Goal: Information Seeking & Learning: Find specific fact

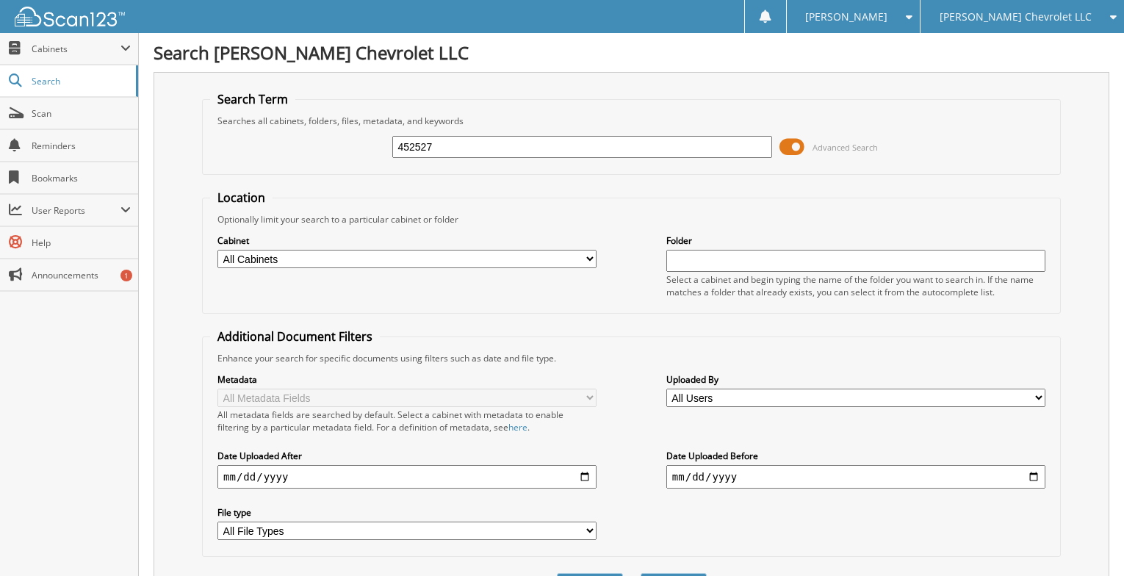
type input "452527"
click at [641, 573] on button "Search" at bounding box center [674, 586] width 66 height 27
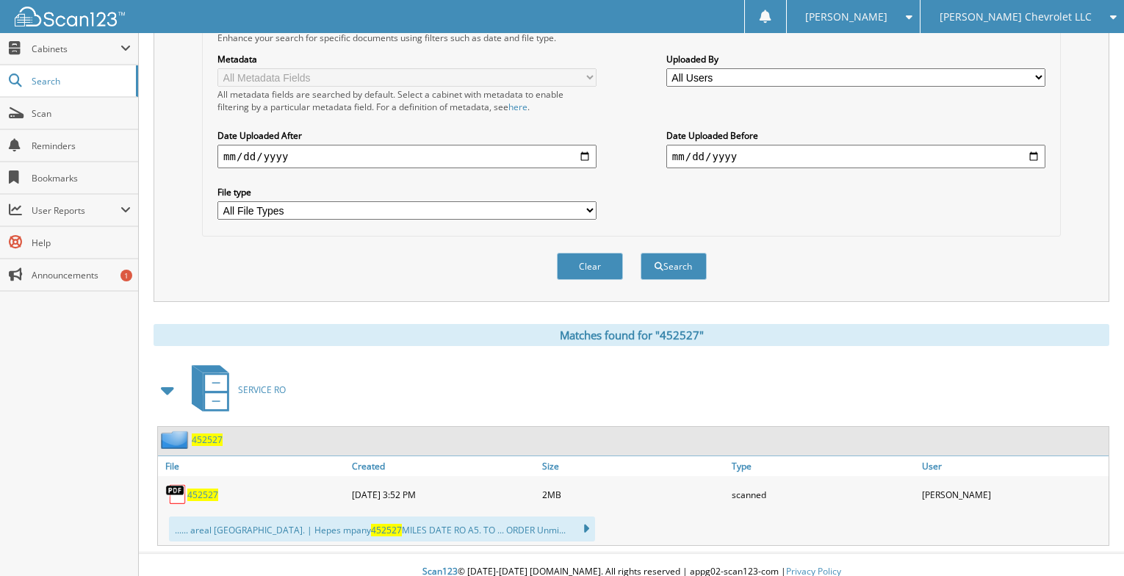
scroll to position [335, 0]
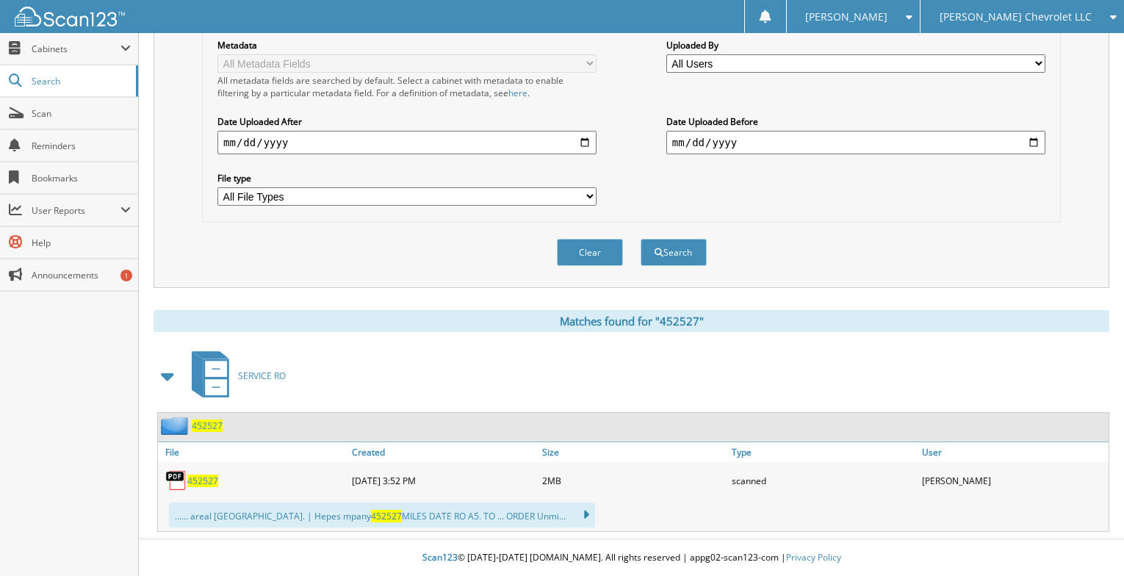
click at [202, 480] on span "452527" at bounding box center [202, 481] width 31 height 12
